Goal: Information Seeking & Learning: Learn about a topic

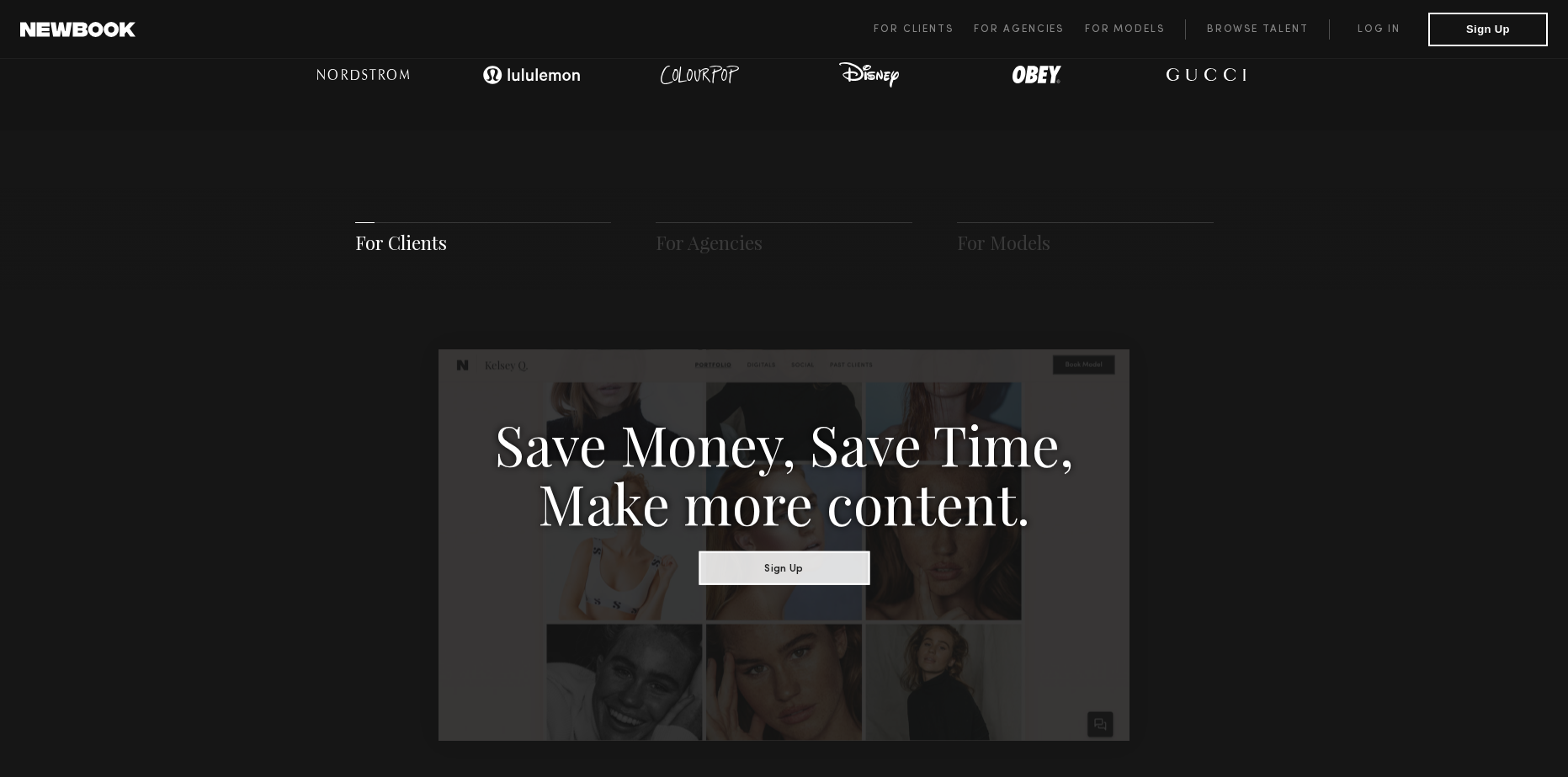
scroll to position [589, 0]
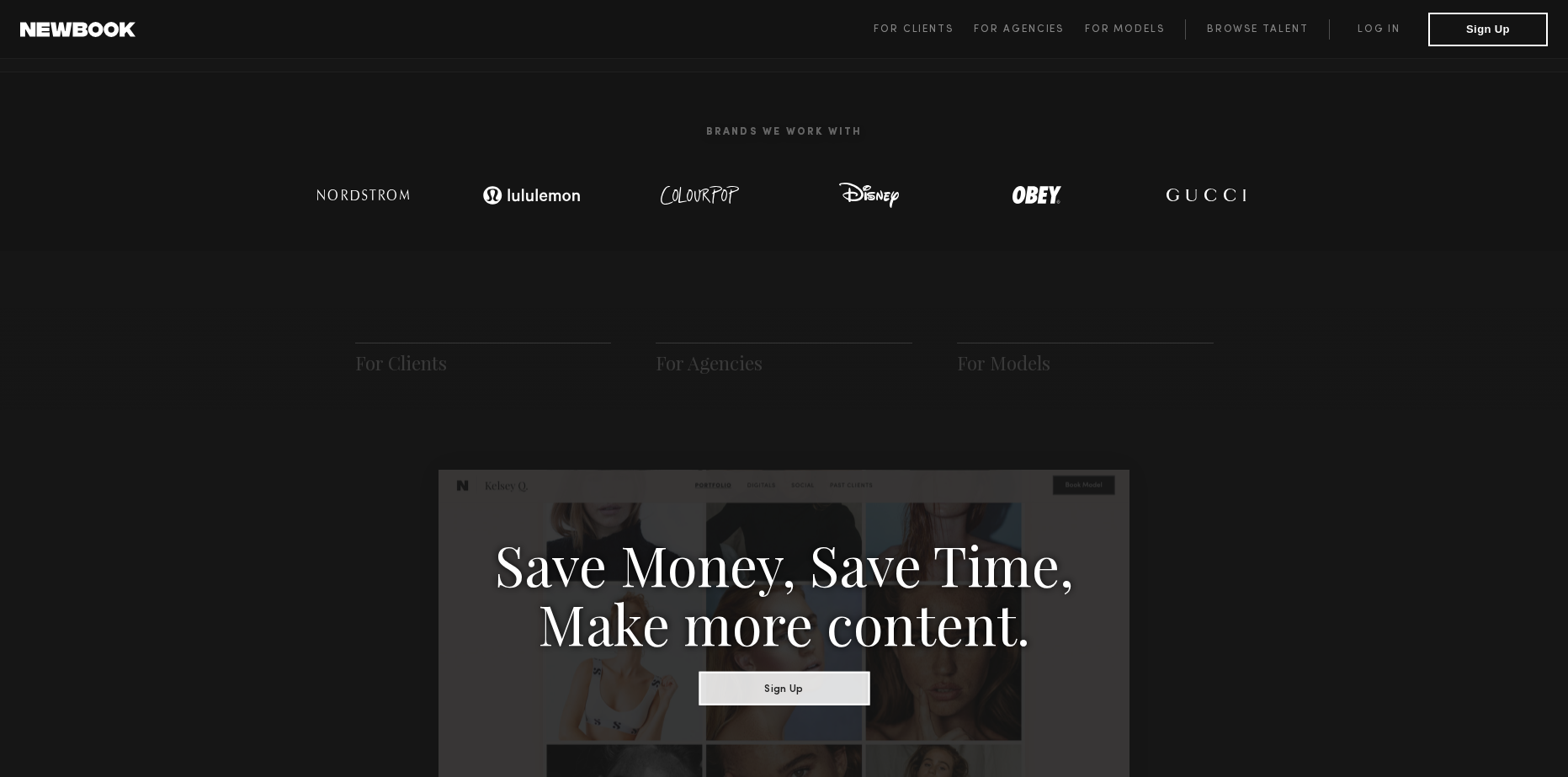
click at [691, 348] on span "For Agencies" at bounding box center [784, 359] width 256 height 33
click at [694, 356] on span "For Agencies" at bounding box center [709, 363] width 106 height 25
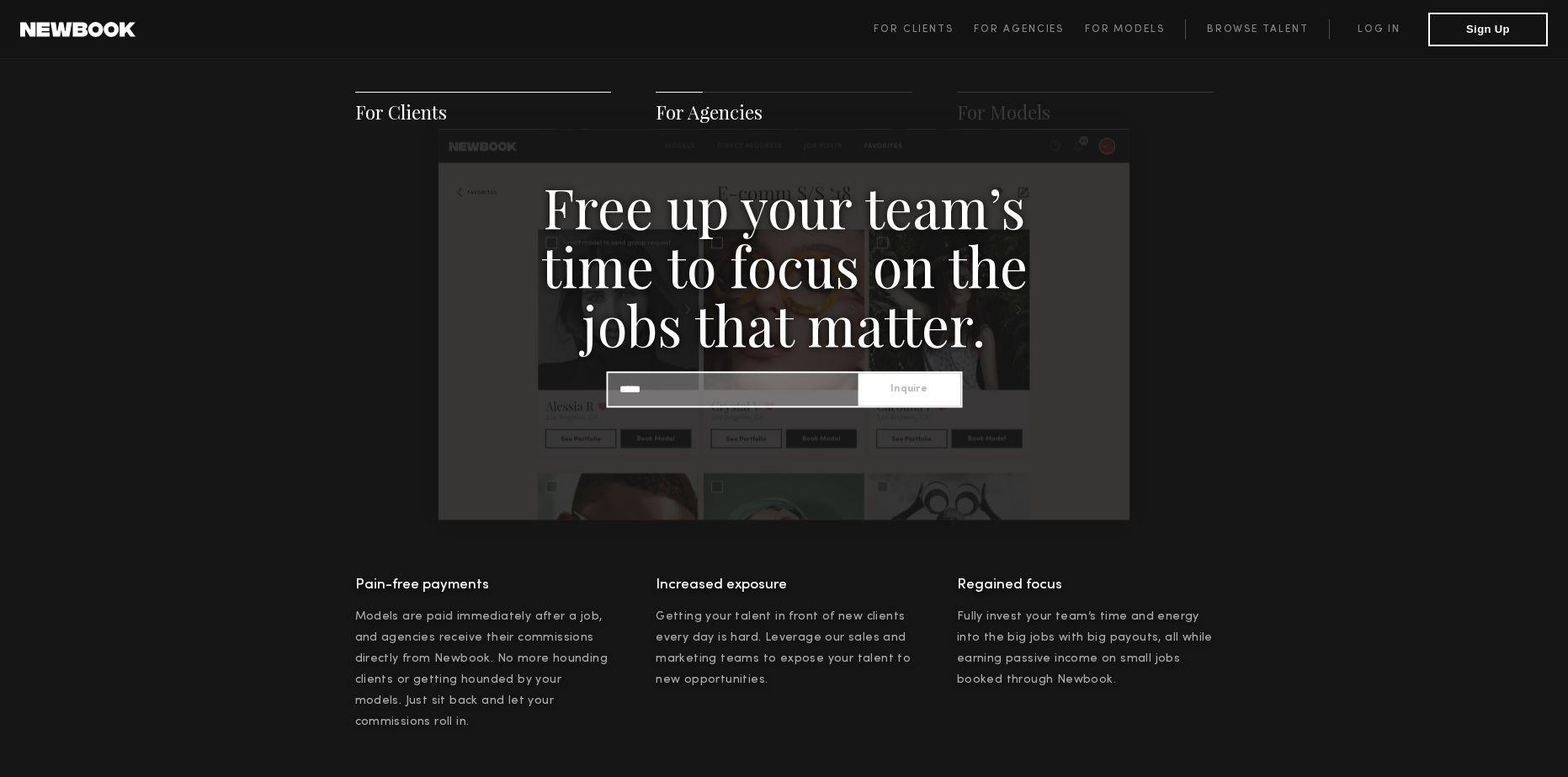
scroll to position [1705, 0]
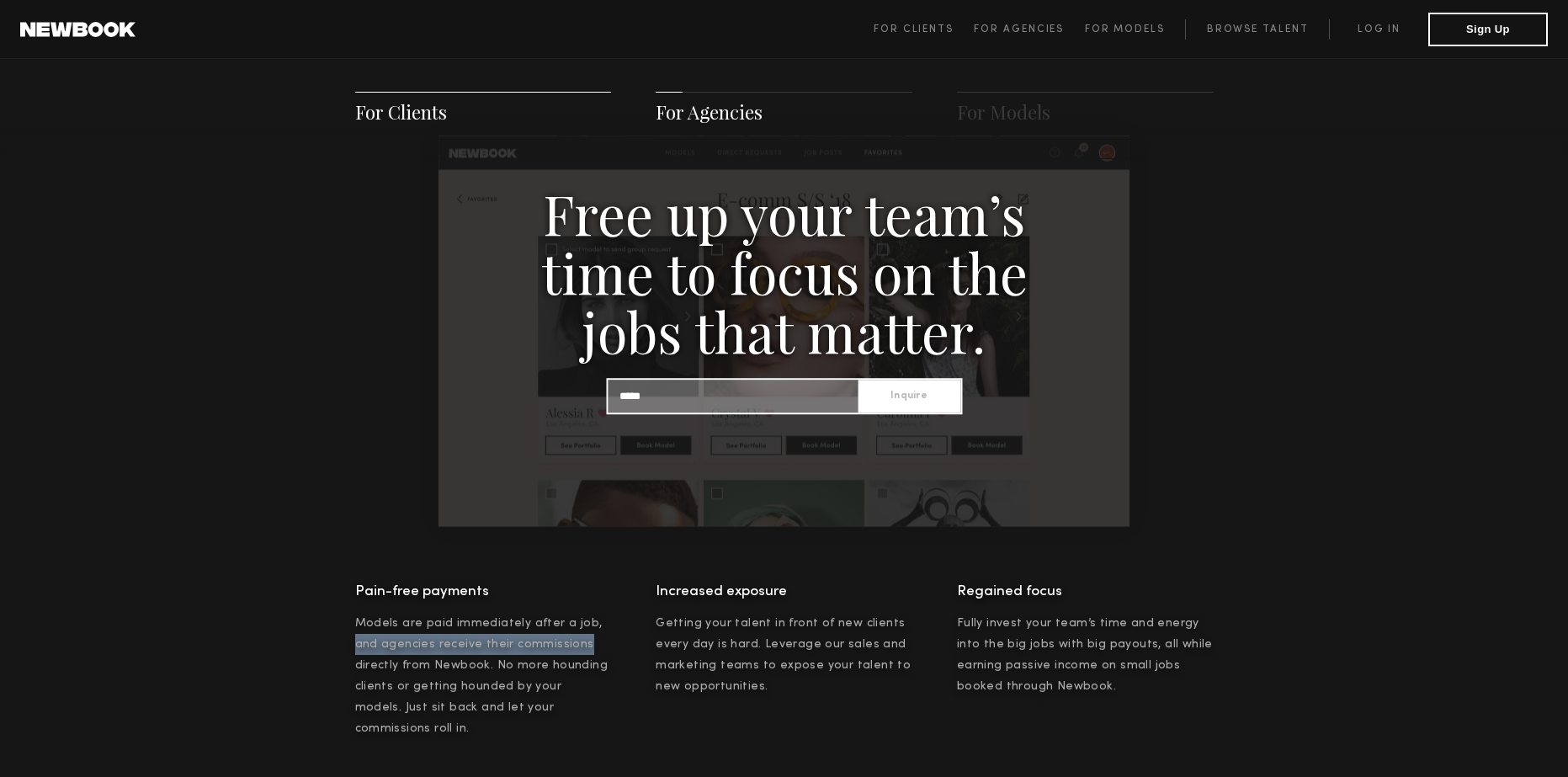
drag, startPoint x: 341, startPoint y: 648, endPoint x: 579, endPoint y: 648, distance: 238.0
click at [579, 648] on div "For Clients For Agencies For Models Save Money, Save Time, Make more content. S…" at bounding box center [784, 384] width 1568 height 2496
drag, startPoint x: 487, startPoint y: 662, endPoint x: 602, endPoint y: 676, distance: 115.8
click at [605, 670] on div "Pain-free payments Models are paid immediately after a job, and agencies receiv…" at bounding box center [483, 660] width 256 height 161
click at [318, 691] on div "For Clients For Agencies For Models Save Money, Save Time, Make more content. S…" at bounding box center [784, 384] width 1568 height 2496
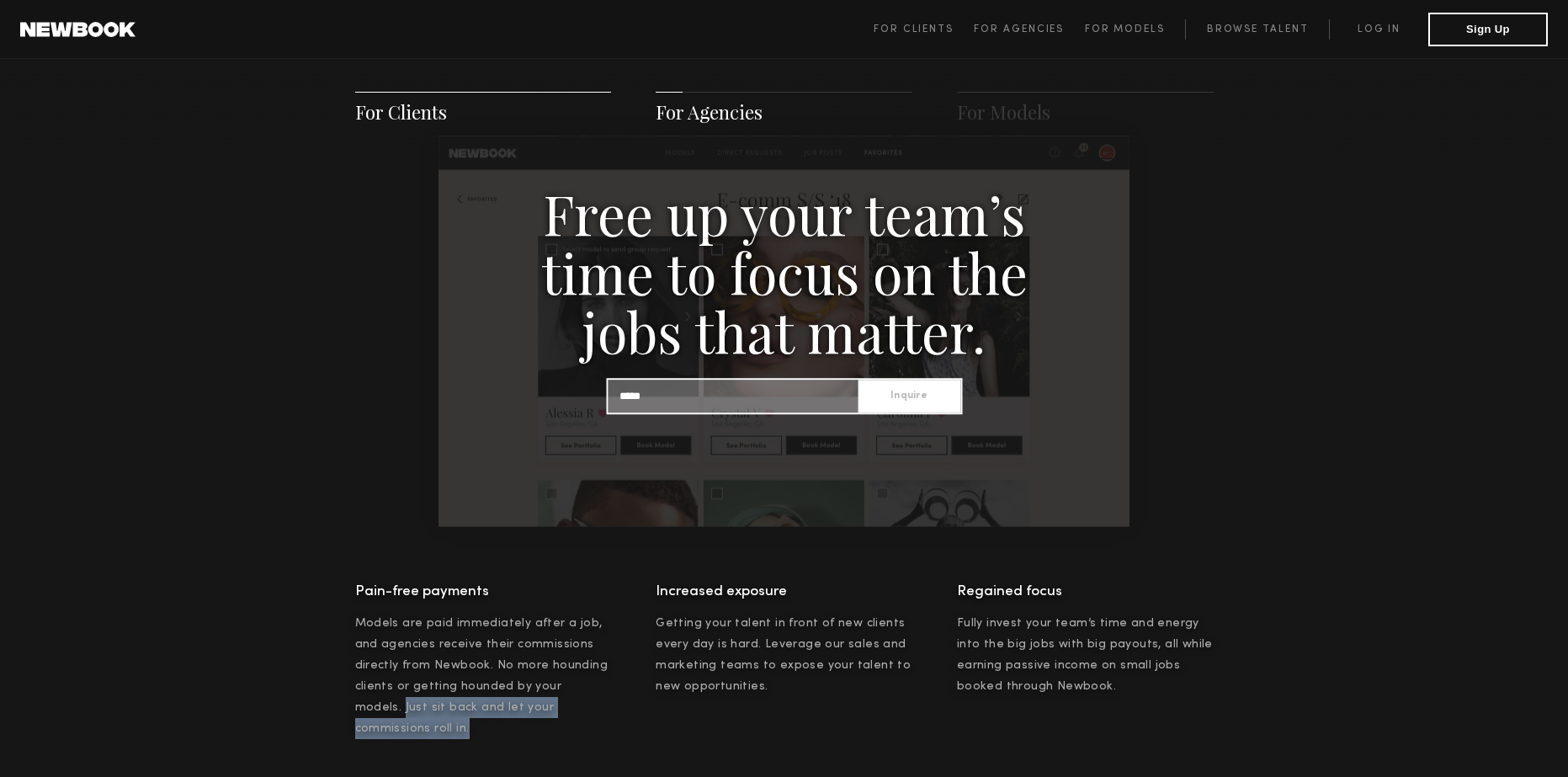
drag, startPoint x: 350, startPoint y: 710, endPoint x: 616, endPoint y: 710, distance: 266.0
click at [616, 710] on div "For Clients For Agencies For Models Save Money, Save Time, Make more content. S…" at bounding box center [784, 384] width 1568 height 2496
click at [671, 715] on div "Increased exposure Getting your talent in front of new clients every day is har…" at bounding box center [784, 660] width 256 height 161
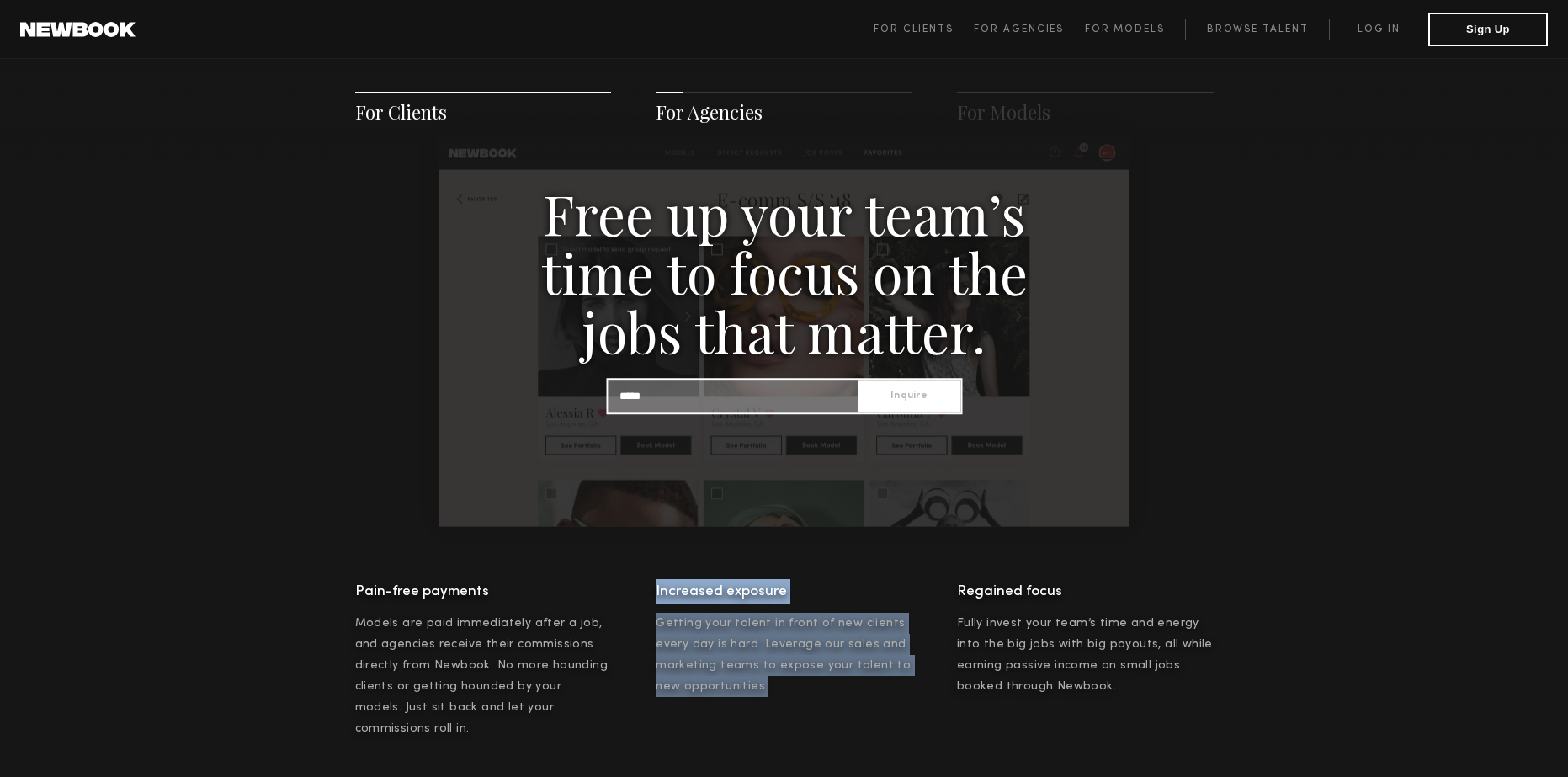
drag, startPoint x: 747, startPoint y: 677, endPoint x: 646, endPoint y: 587, distance: 135.3
click at [646, 587] on div "Pain-free payments Models are paid immediately after a job, and agencies receiv…" at bounding box center [784, 660] width 858 height 161
click at [931, 696] on div "Pain-free payments Models are paid immediately after a job, and agencies receiv…" at bounding box center [784, 660] width 858 height 161
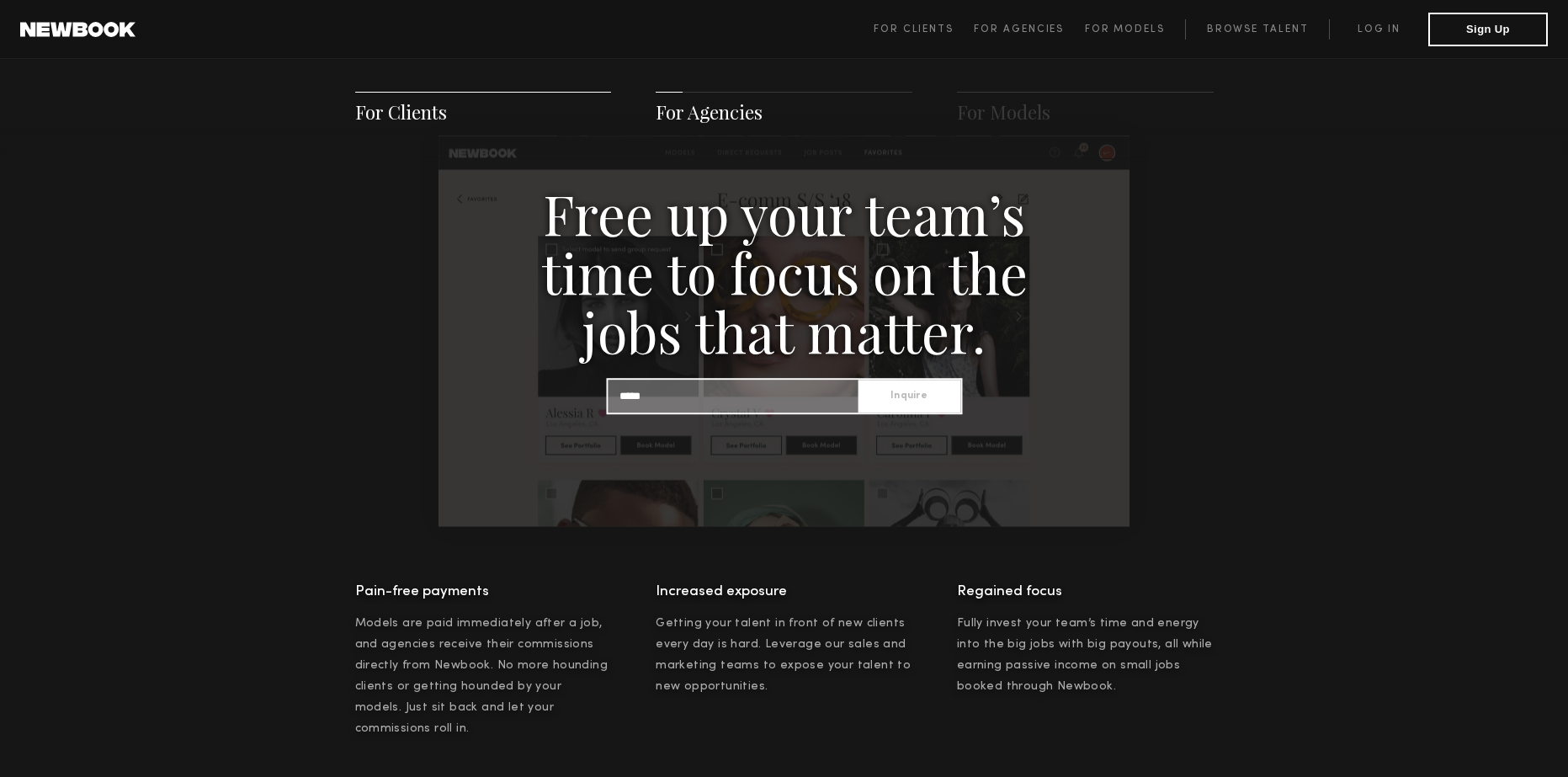
drag, startPoint x: 1153, startPoint y: 691, endPoint x: 1137, endPoint y: 688, distance: 16.3
click at [1153, 690] on div "Regained focus Fully invest your team’s time and energy into the big jobs with …" at bounding box center [1084, 660] width 256 height 161
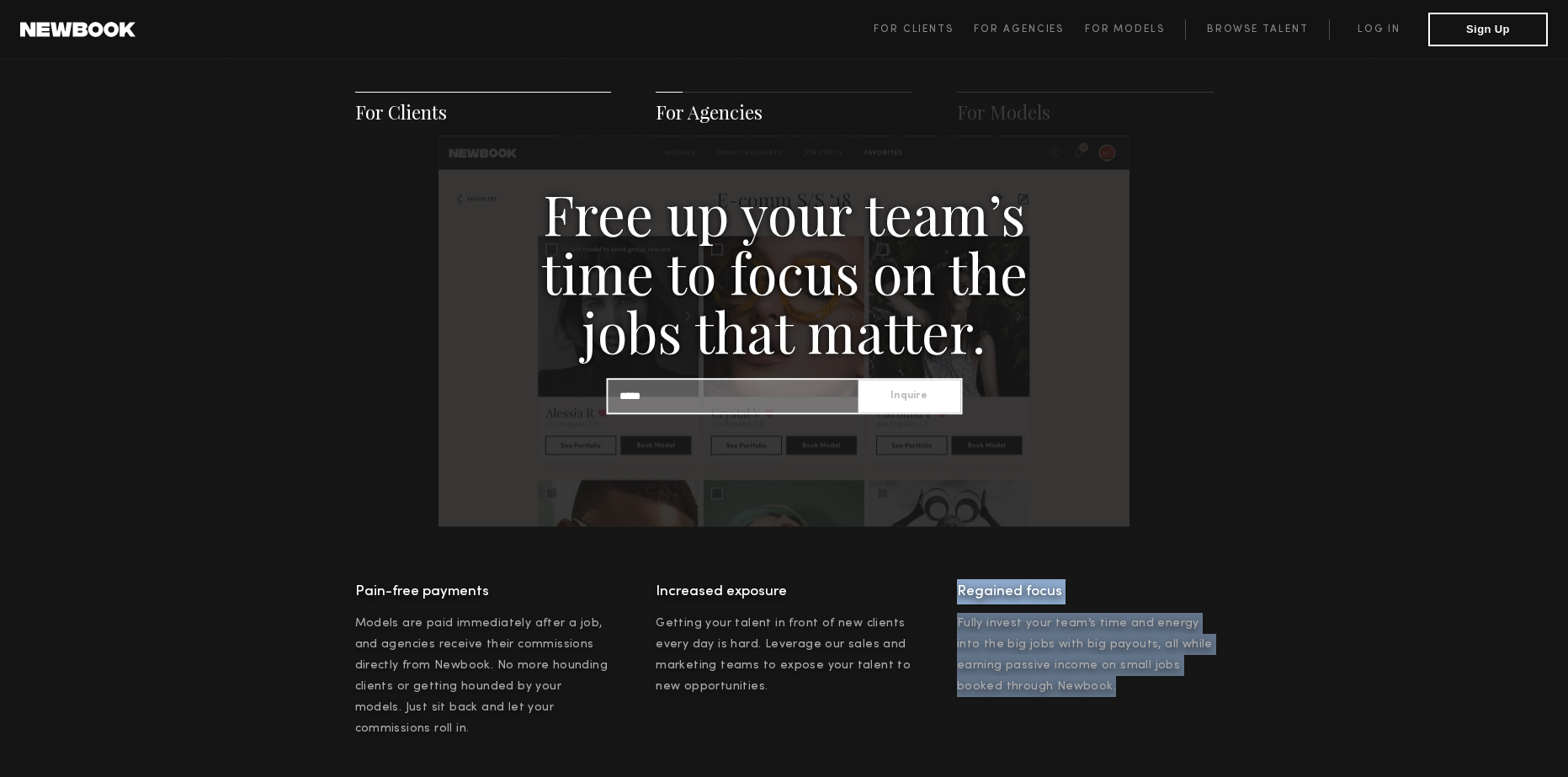
drag, startPoint x: 1097, startPoint y: 674, endPoint x: 944, endPoint y: 583, distance: 178.0
click at [944, 583] on div "Pain-free payments Models are paid immediately after a job, and agencies receiv…" at bounding box center [784, 660] width 858 height 161
click at [1145, 672] on span "Fully invest your team’s time and energy into the big jobs with big payouts, al…" at bounding box center [1084, 655] width 255 height 75
drag, startPoint x: 1067, startPoint y: 677, endPoint x: 950, endPoint y: 577, distance: 153.9
click at [950, 577] on div "Free up your team’s time to focus on the jobs that matter. Inquire Pain-free pa…" at bounding box center [784, 328] width 858 height 823
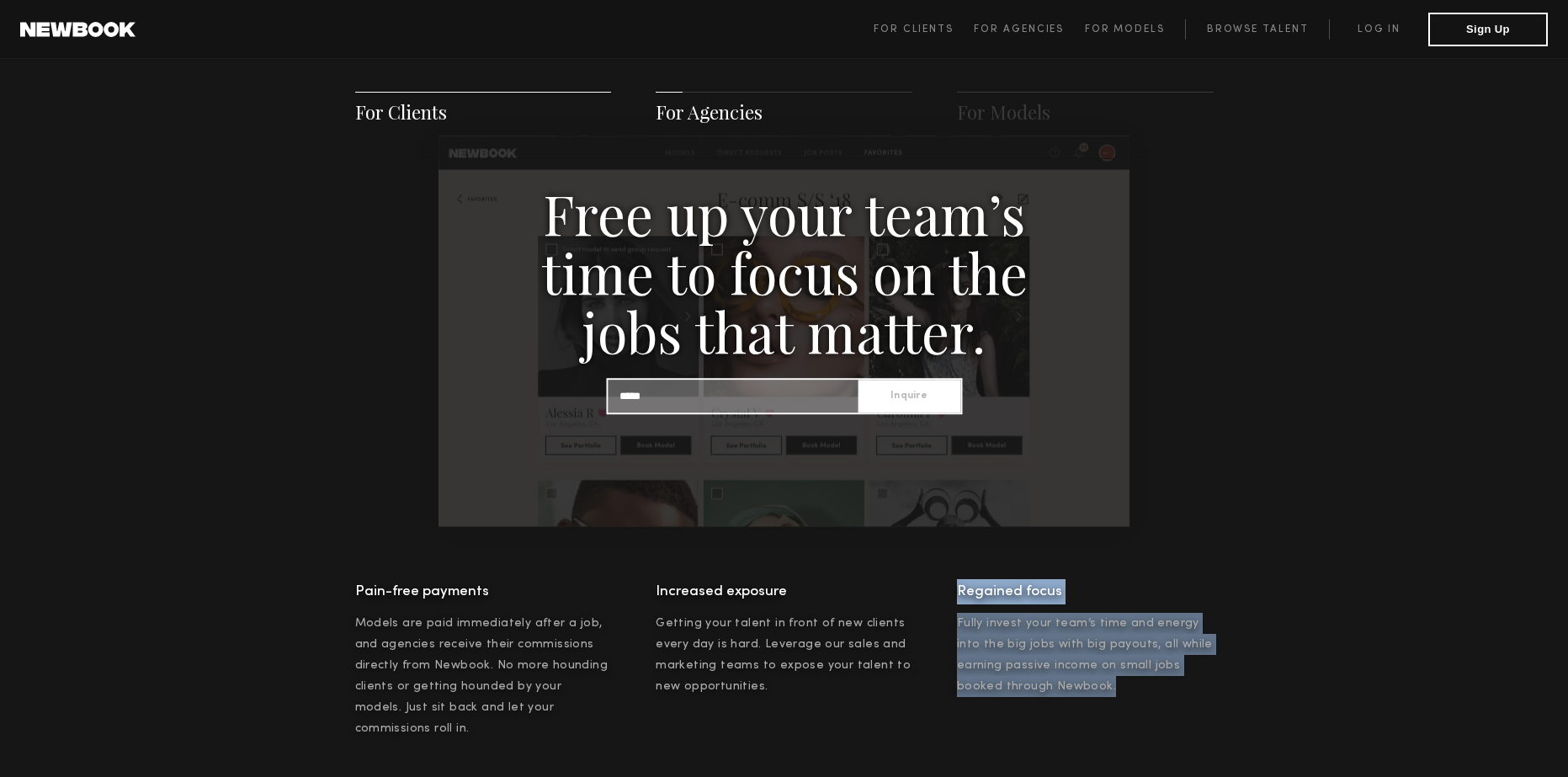
click at [1155, 702] on div "Regained focus Fully invest your team’s time and energy into the big jobs with …" at bounding box center [1084, 660] width 256 height 161
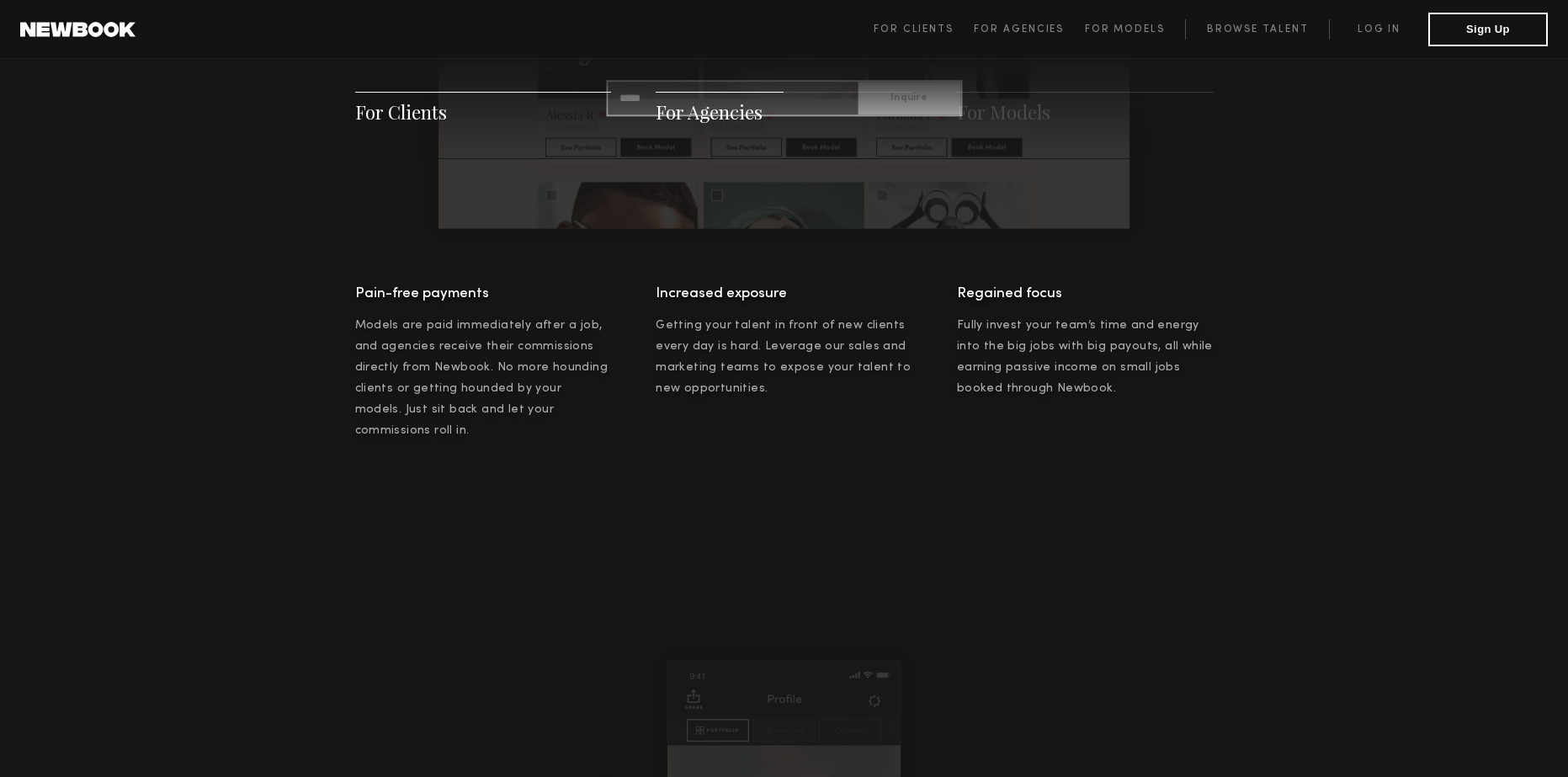
scroll to position [2020, 0]
